Goal: Information Seeking & Learning: Learn about a topic

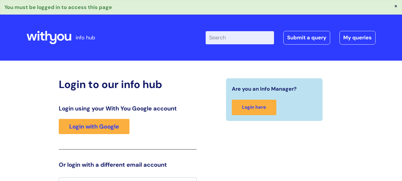
scroll to position [9, 0]
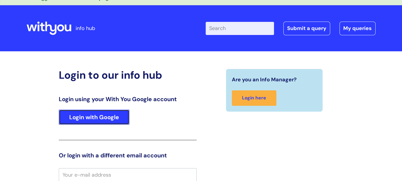
click at [109, 120] on link "Login with Google" at bounding box center [94, 116] width 71 height 15
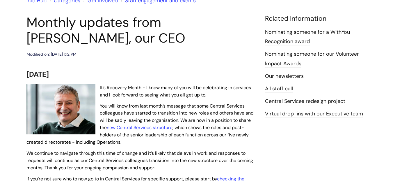
scroll to position [87, 0]
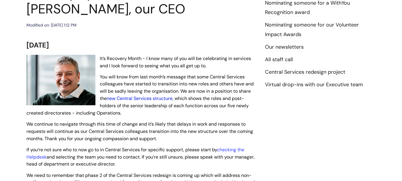
click at [140, 97] on link "new Central Services structure" at bounding box center [140, 98] width 66 height 6
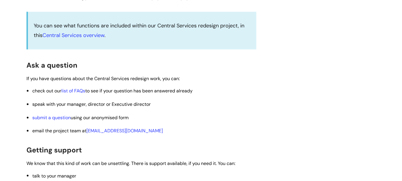
scroll to position [931, 0]
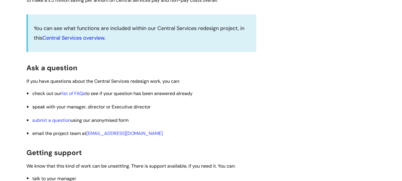
click at [98, 41] on link "Central Services overview" at bounding box center [73, 37] width 62 height 7
